Goal: Transaction & Acquisition: Subscribe to service/newsletter

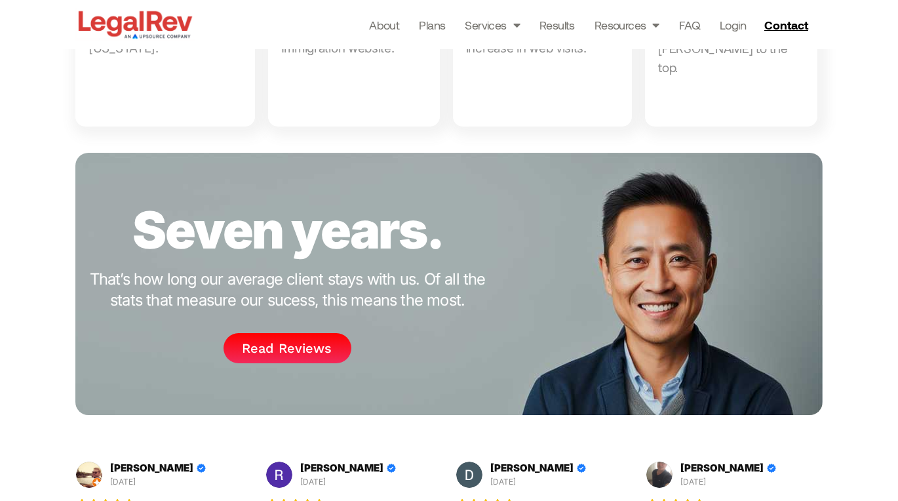
scroll to position [1417, 0]
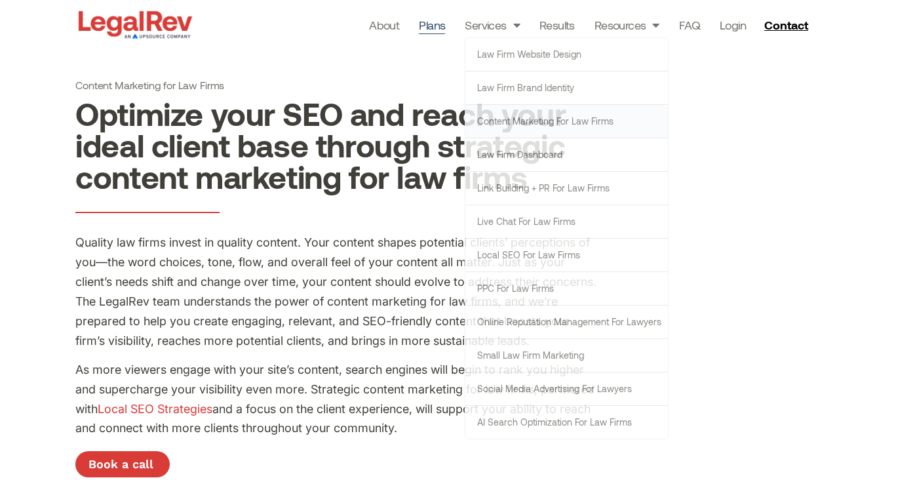
click at [440, 26] on link "Plans" at bounding box center [432, 25] width 26 height 18
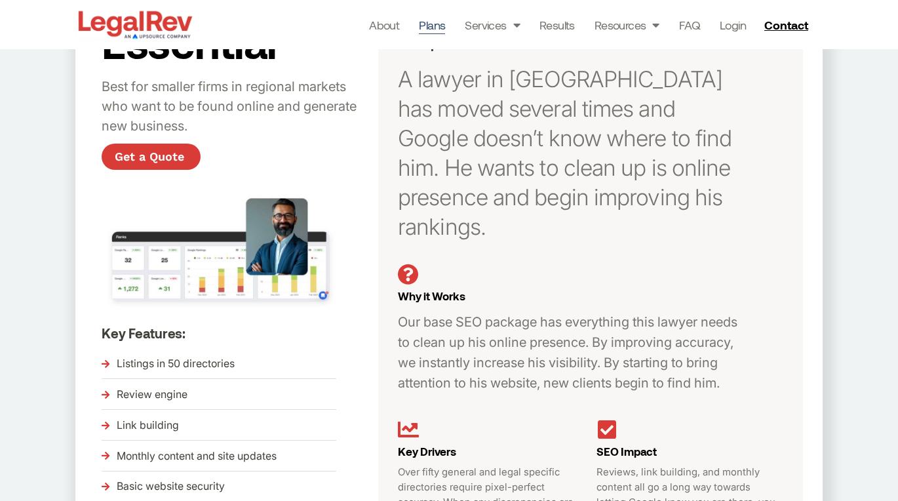
scroll to position [54, 0]
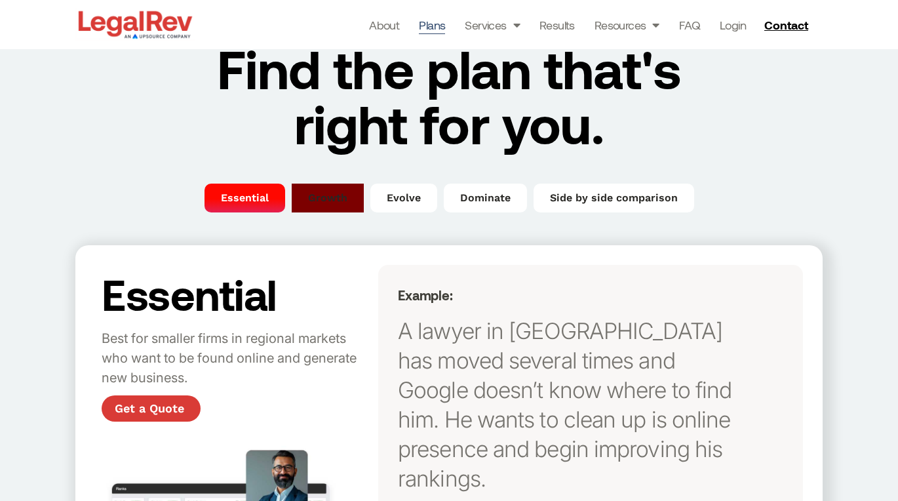
click at [313, 192] on span "Growth" at bounding box center [327, 198] width 39 height 16
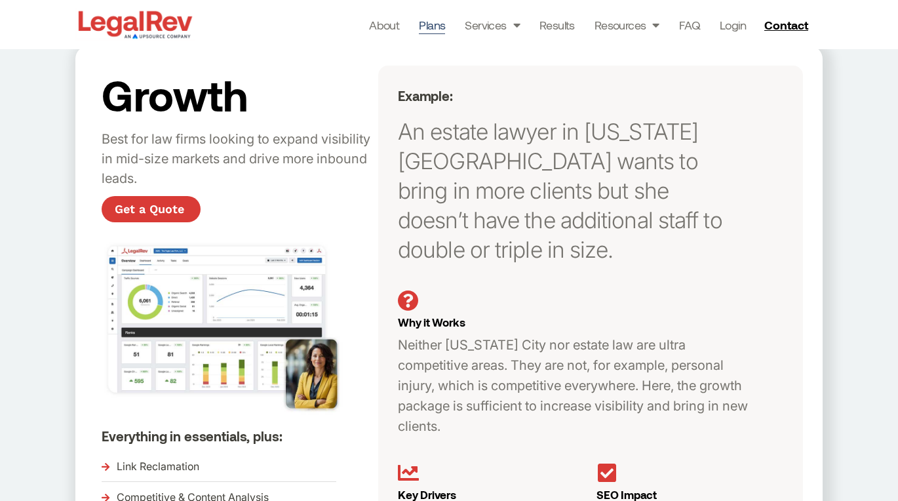
scroll to position [255, 0]
